Goal: Task Accomplishment & Management: Use online tool/utility

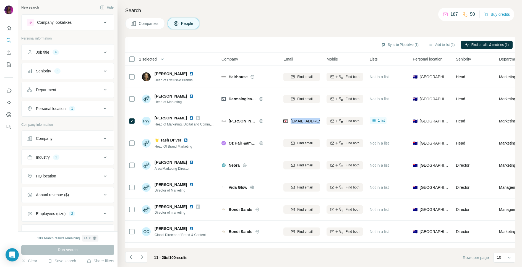
scroll to position [39, 0]
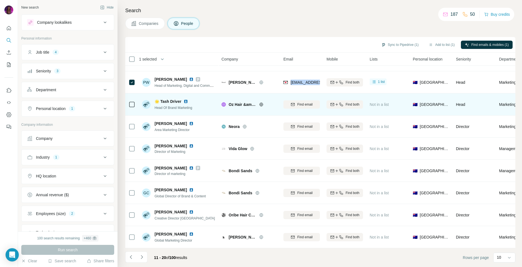
click at [187, 102] on img at bounding box center [186, 101] width 4 height 4
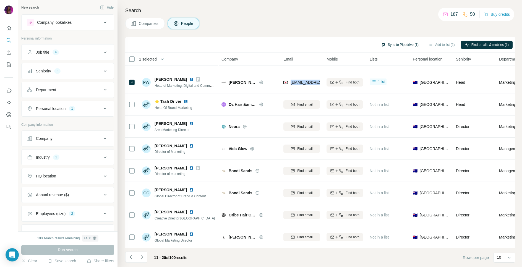
click at [403, 45] on button "Sync to Pipedrive (1)" at bounding box center [399, 45] width 45 height 8
click at [396, 43] on button "Sync to Pipedrive (1)" at bounding box center [399, 45] width 45 height 8
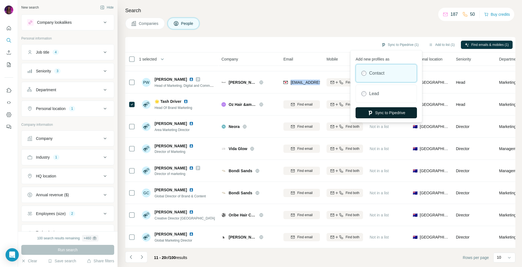
click at [389, 112] on button "Sync to Pipedrive" at bounding box center [385, 112] width 61 height 11
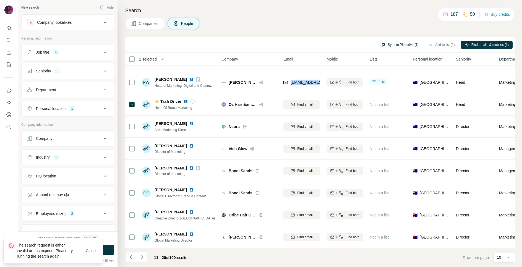
click at [393, 46] on button "Sync to Pipedrive (1)" at bounding box center [399, 45] width 45 height 8
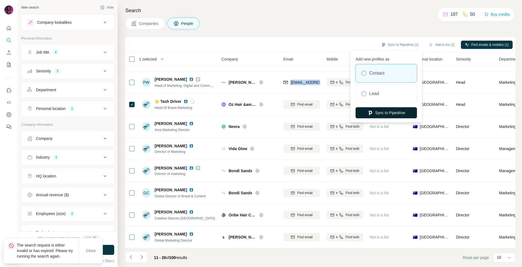
click at [383, 110] on button "Sync to Pipedrive" at bounding box center [385, 112] width 61 height 11
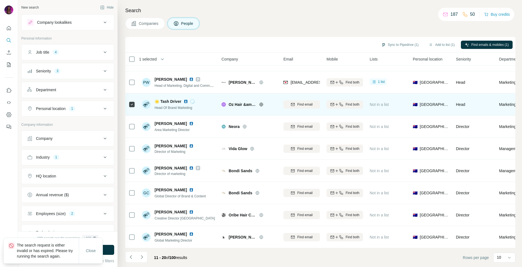
click at [242, 105] on span "Oz Hair &amp; Beauty" at bounding box center [243, 105] width 28 height 6
click at [262, 104] on icon at bounding box center [261, 104] width 4 height 0
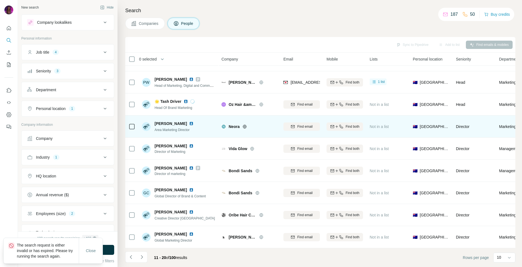
click at [245, 127] on icon at bounding box center [244, 126] width 4 height 4
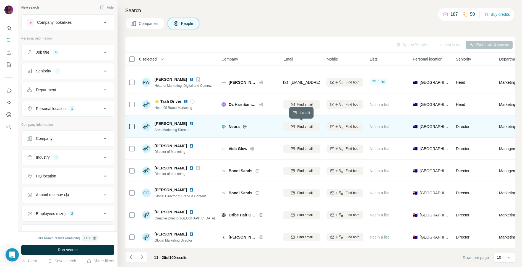
click at [303, 126] on span "Find email" at bounding box center [304, 126] width 15 height 5
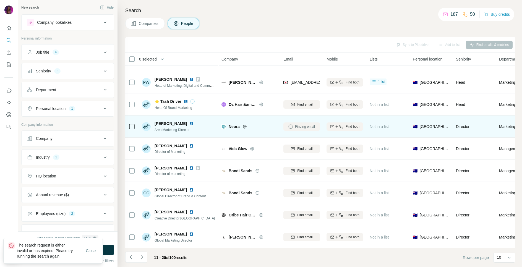
click at [341, 20] on div "Companies People" at bounding box center [320, 24] width 390 height 12
click at [91, 252] on span "Close" at bounding box center [91, 251] width 10 height 6
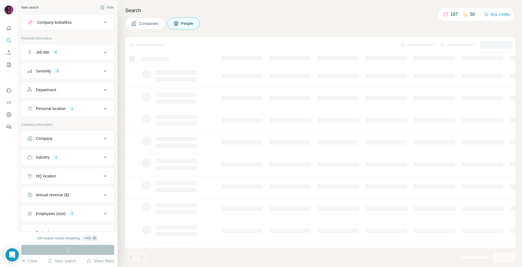
click at [239, 25] on div "Companies People" at bounding box center [320, 24] width 390 height 12
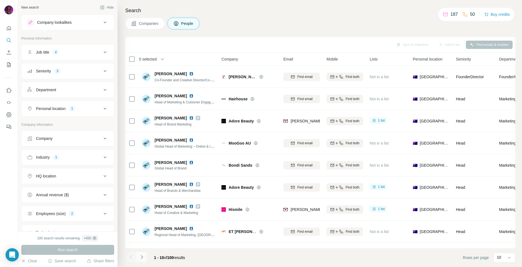
click at [141, 258] on icon "Navigate to next page" at bounding box center [142, 257] width 6 height 6
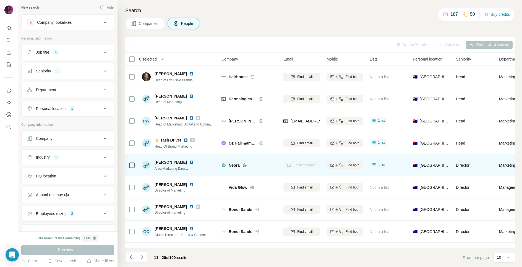
click at [189, 162] on img at bounding box center [191, 162] width 4 height 4
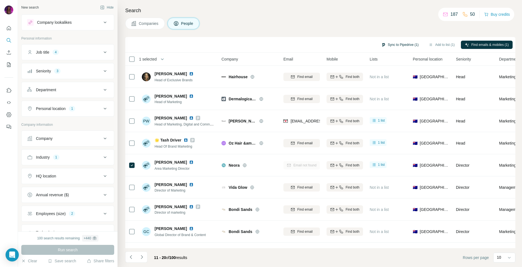
click at [398, 44] on button "Sync to Pipedrive (1)" at bounding box center [399, 45] width 45 height 8
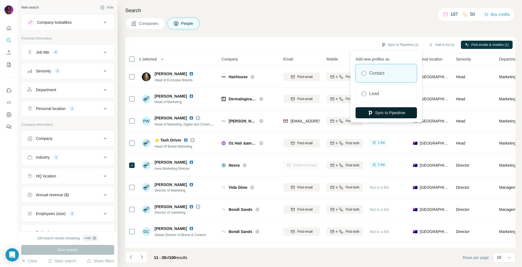
click at [377, 111] on button "Sync to Pipedrive" at bounding box center [385, 112] width 61 height 11
